Goal: Task Accomplishment & Management: Manage account settings

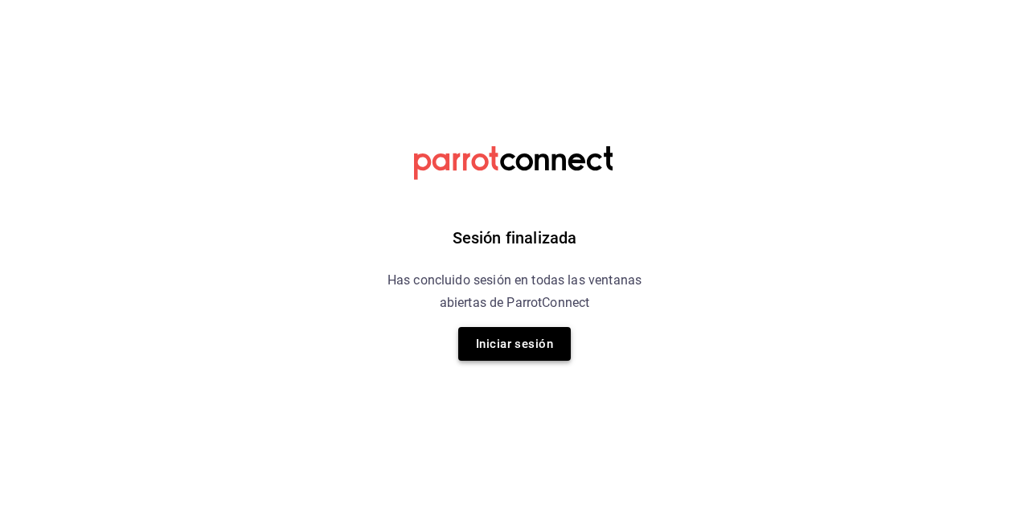
click at [514, 347] on button "Iniciar sesión" at bounding box center [514, 344] width 113 height 34
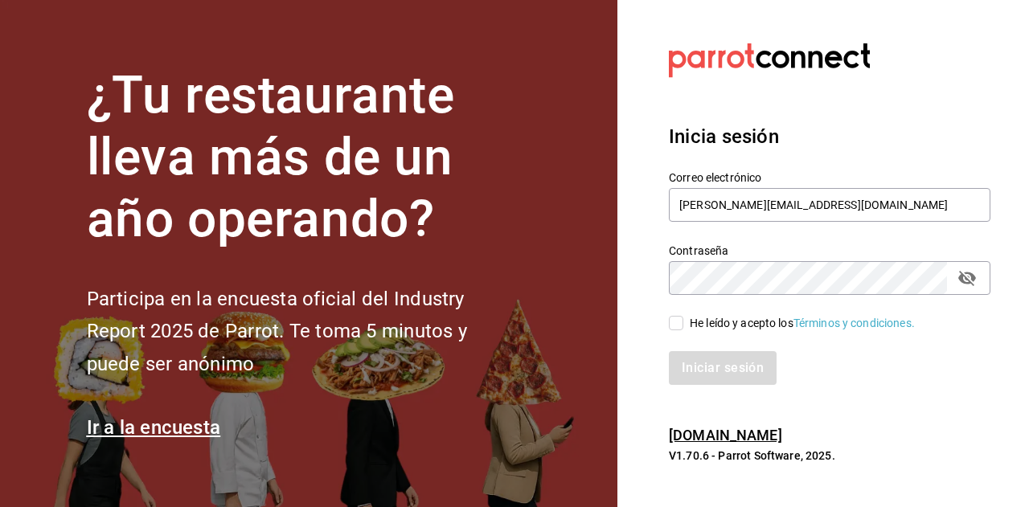
click at [678, 331] on label "He leído y acepto los Términos y condiciones." at bounding box center [792, 323] width 246 height 17
click at [678, 330] on input "He leído y acepto los Términos y condiciones." at bounding box center [676, 323] width 14 height 14
checkbox input "true"
click at [720, 359] on button "Iniciar sesión" at bounding box center [723, 368] width 109 height 34
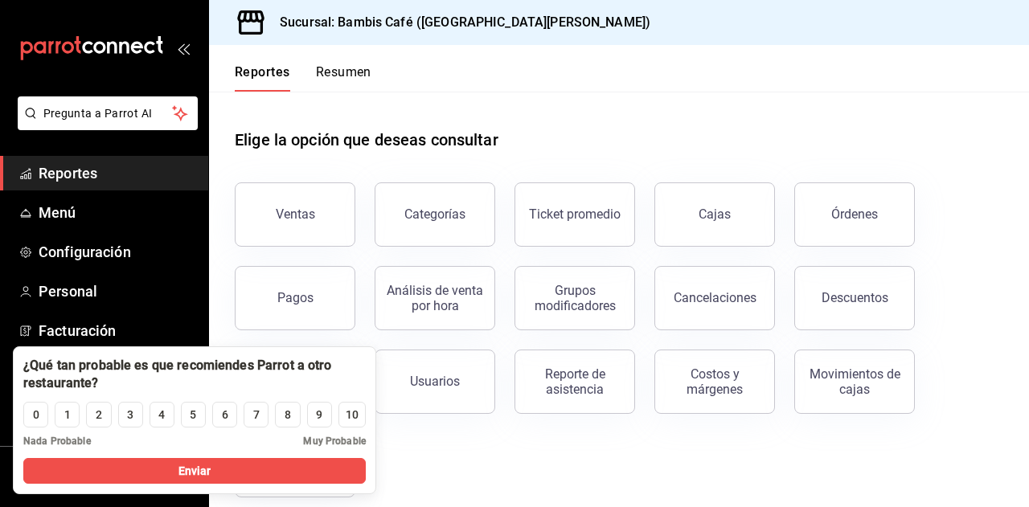
click at [68, 170] on span "Reportes" at bounding box center [117, 173] width 157 height 22
click at [348, 73] on button "Resumen" at bounding box center [343, 77] width 55 height 27
